Goal: Information Seeking & Learning: Learn about a topic

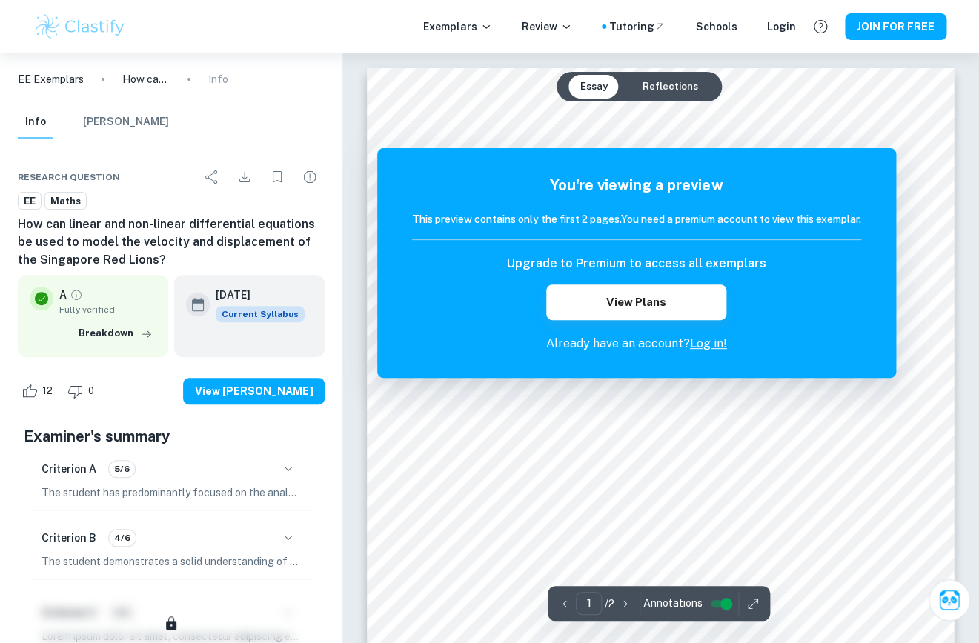
scroll to position [213, 0]
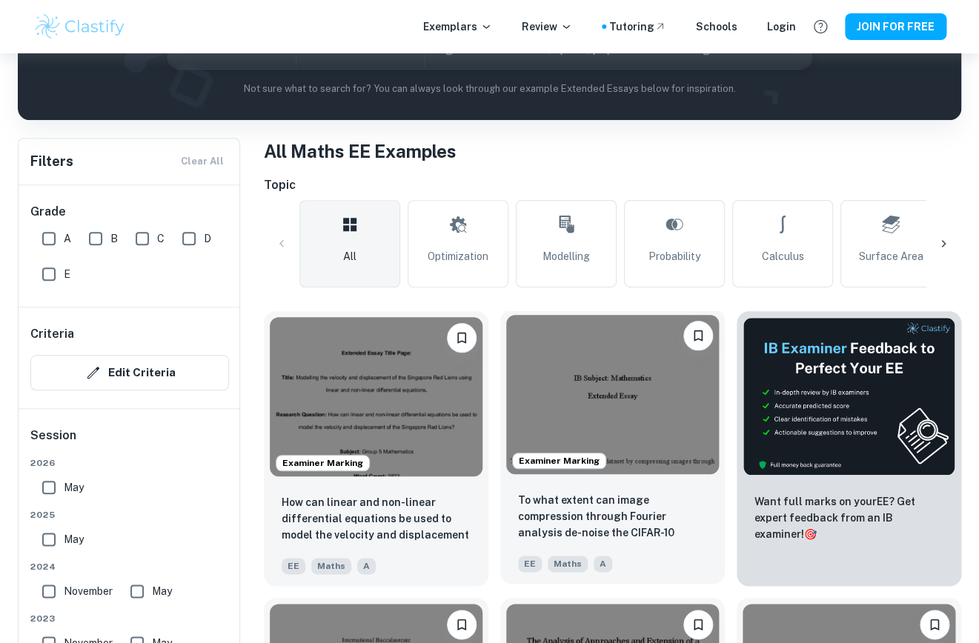
click at [605, 431] on img at bounding box center [612, 394] width 213 height 159
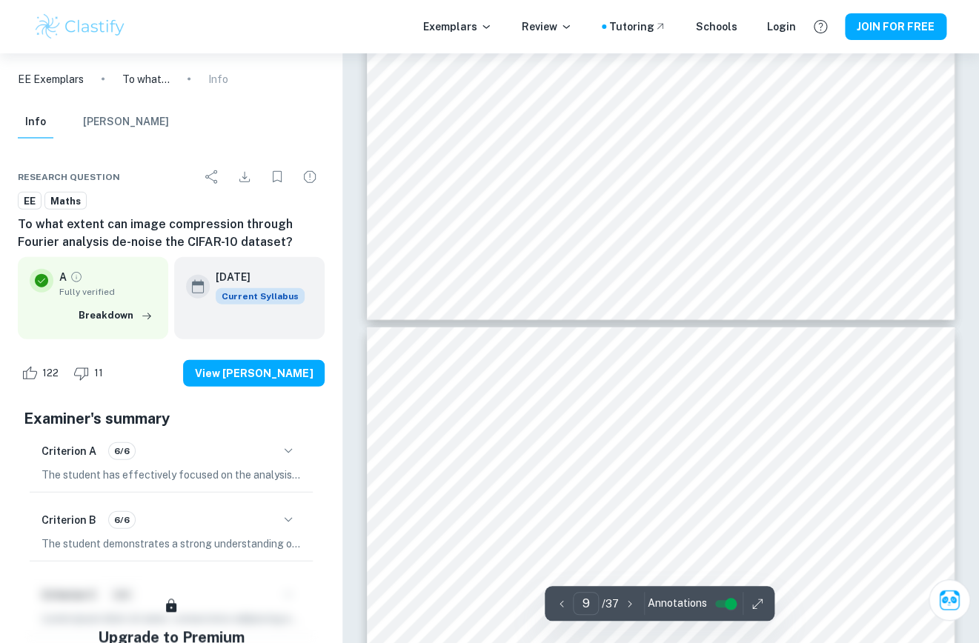
type input "10"
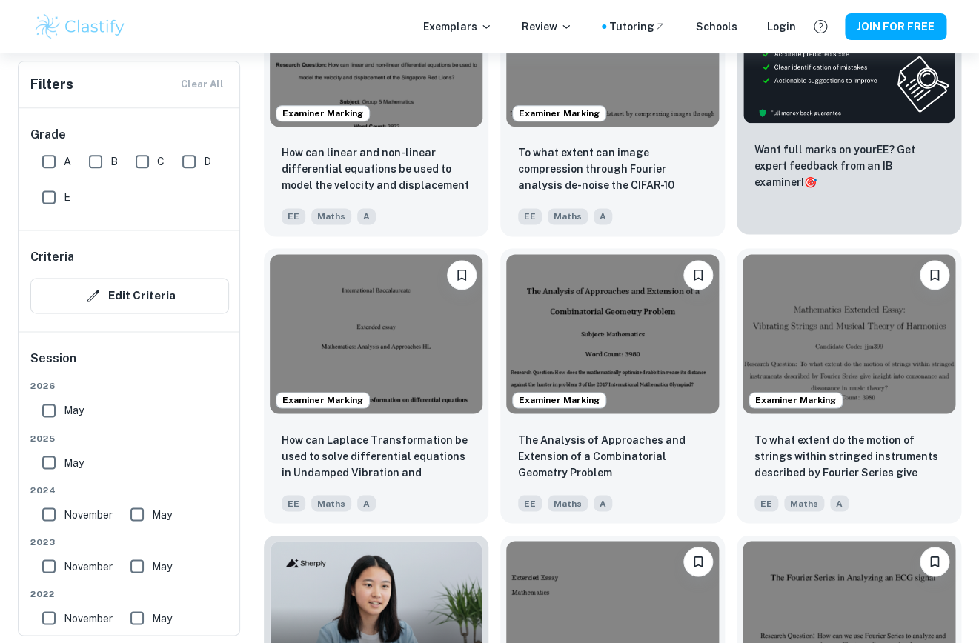
scroll to position [577, 0]
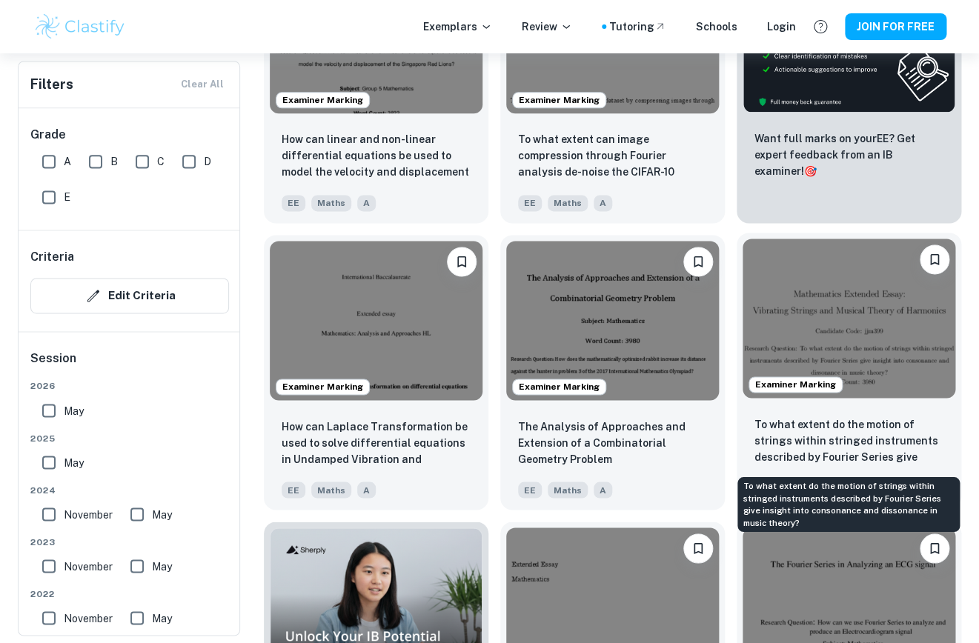
click at [834, 432] on p "To what extent do the motion of strings within stringed instruments described b…" at bounding box center [848, 441] width 189 height 50
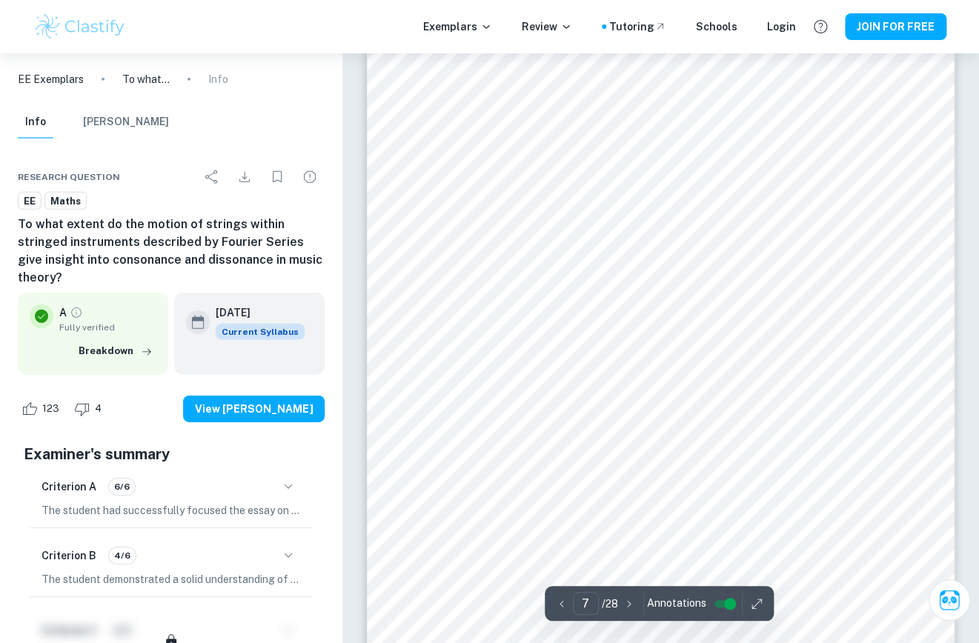
scroll to position [5319, 0]
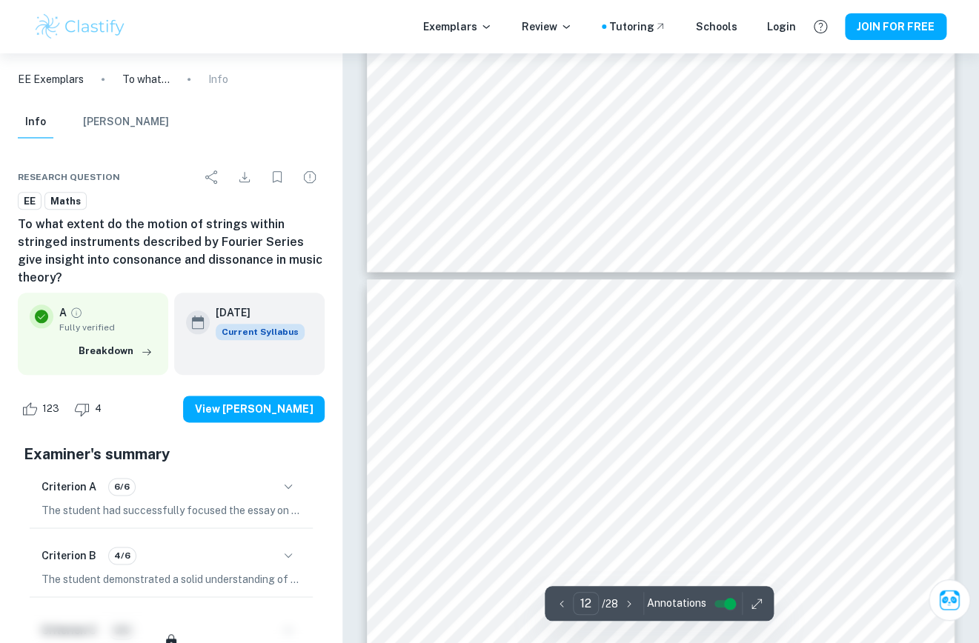
type input "13"
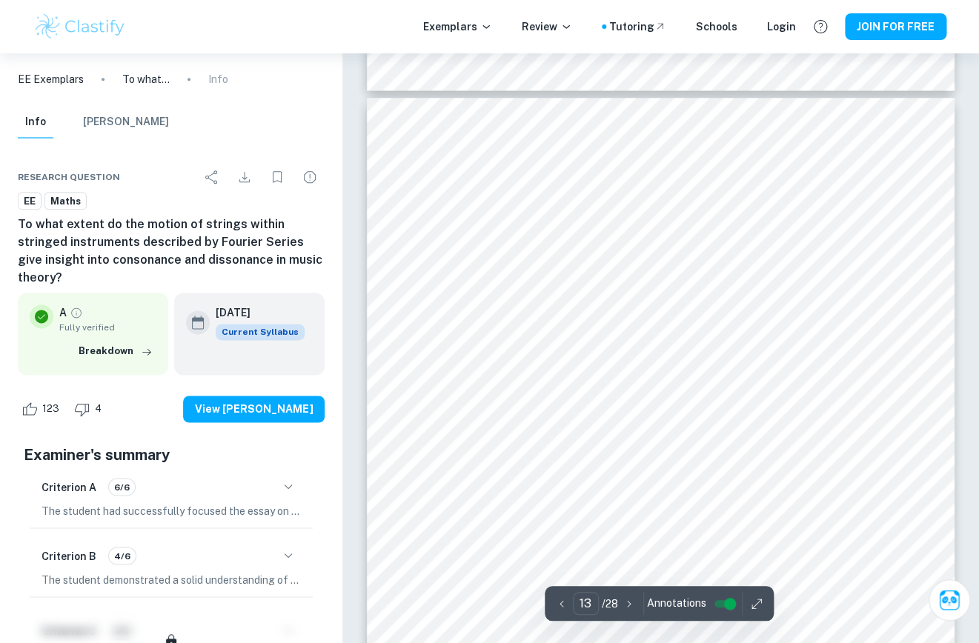
scroll to position [10314, 0]
